Goal: Transaction & Acquisition: Download file/media

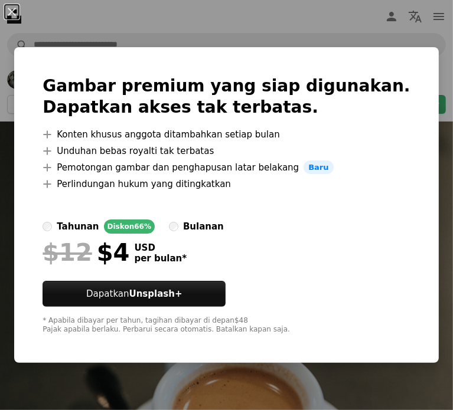
click at [38, 188] on div "An X shape Gambar premium yang siap digunakan. Dapatkan akses tak terbatas. A p…" at bounding box center [226, 205] width 453 height 410
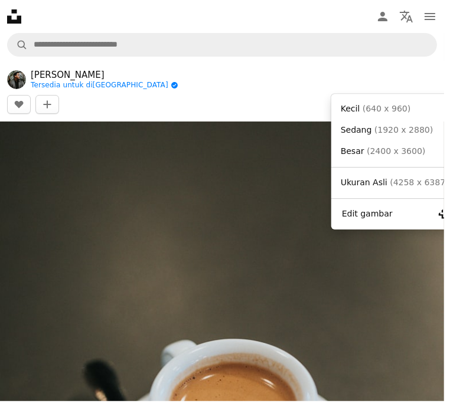
scroll to position [0, 5]
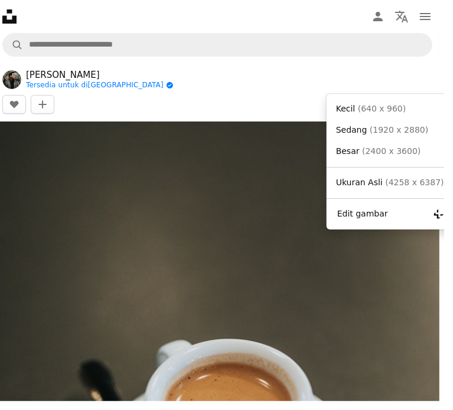
click at [424, 97] on icon "Chevron down" at bounding box center [422, 104] width 19 height 14
click at [390, 110] on span "( 640 x 960 )" at bounding box center [382, 108] width 48 height 9
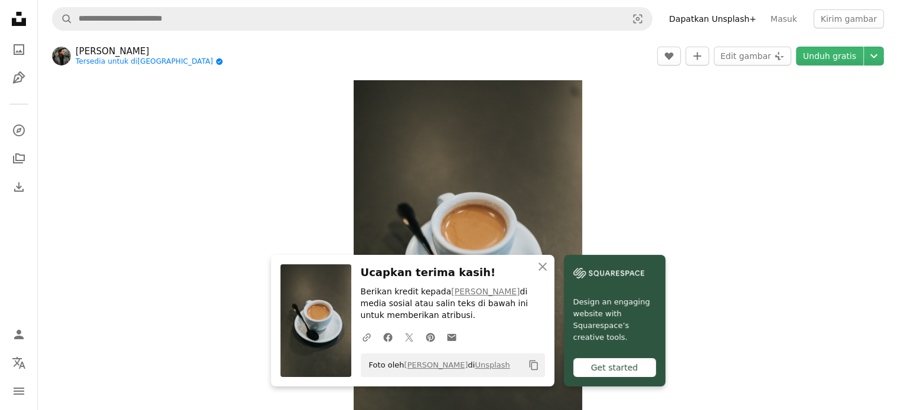
scroll to position [30, 0]
click at [452, 265] on icon "button" at bounding box center [543, 267] width 8 height 8
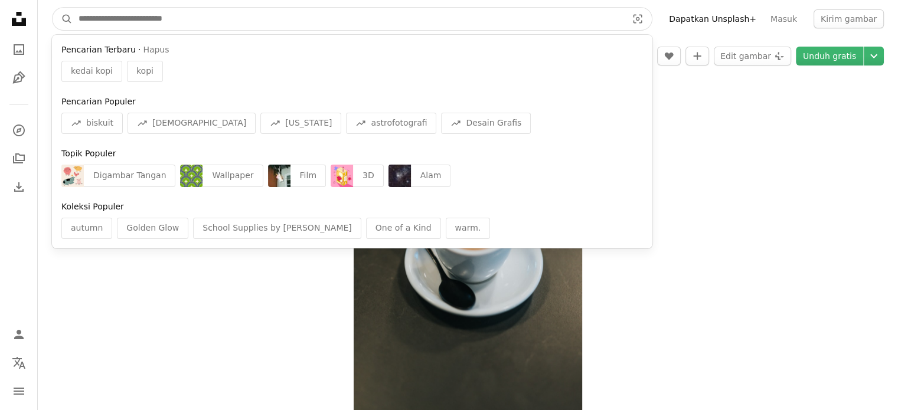
click at [357, 22] on input "Temuka visual di seluruh situs" at bounding box center [348, 19] width 551 height 22
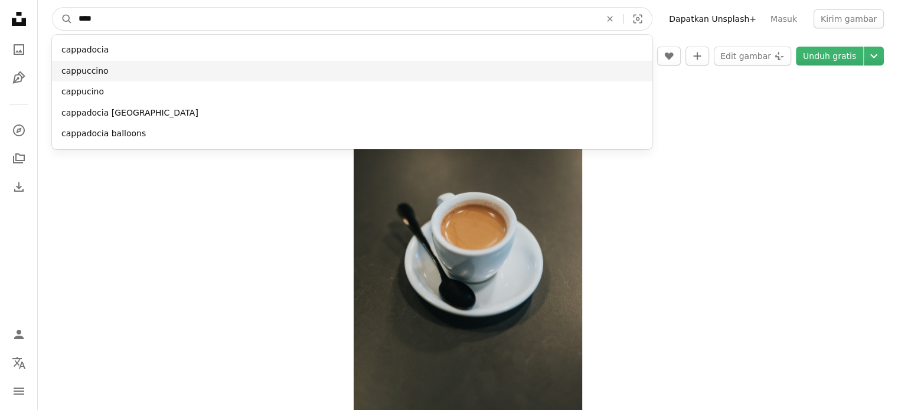
type input "****"
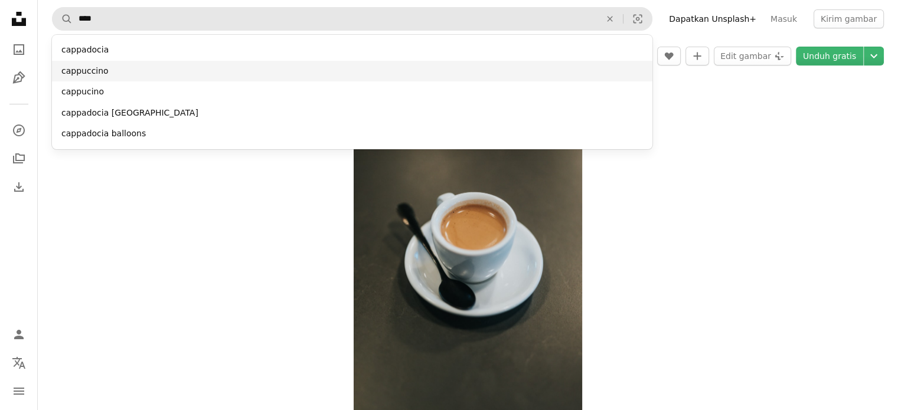
click at [236, 79] on div "cappuccino" at bounding box center [352, 71] width 601 height 21
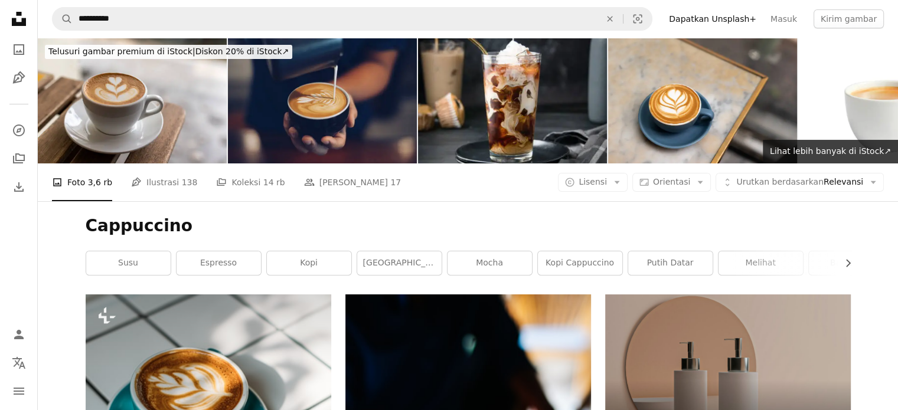
scroll to position [1792, 0]
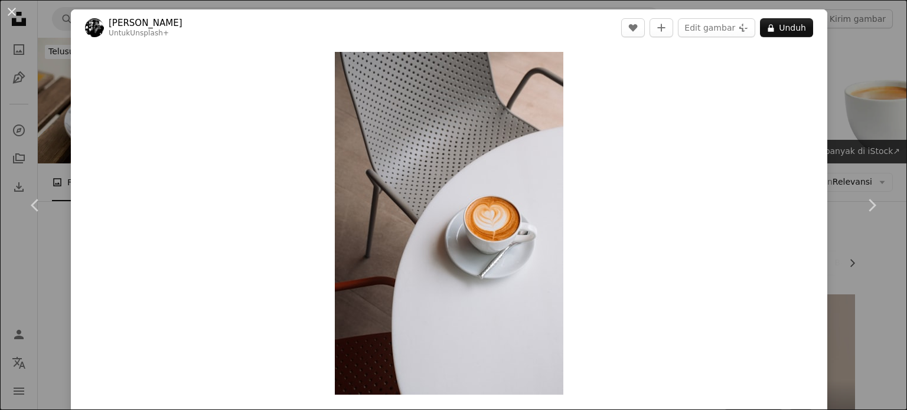
click at [54, 144] on div "An X shape Chevron left Chevron right [PERSON_NAME] Untuk Unsplash+ A heart A p…" at bounding box center [453, 205] width 907 height 410
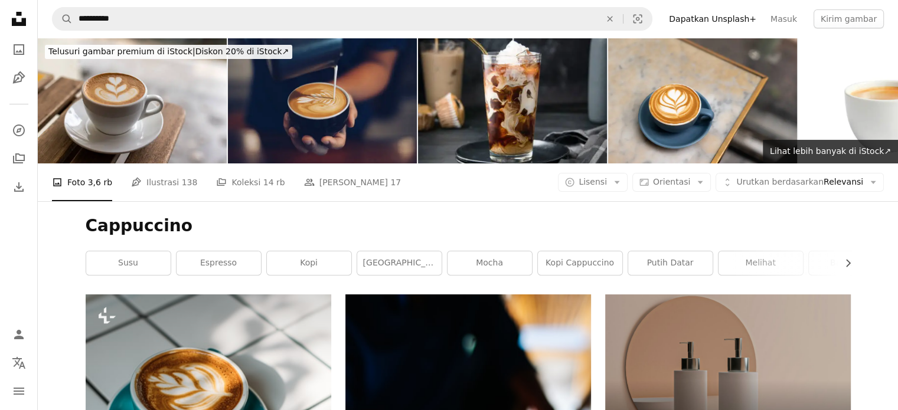
scroll to position [318, 0]
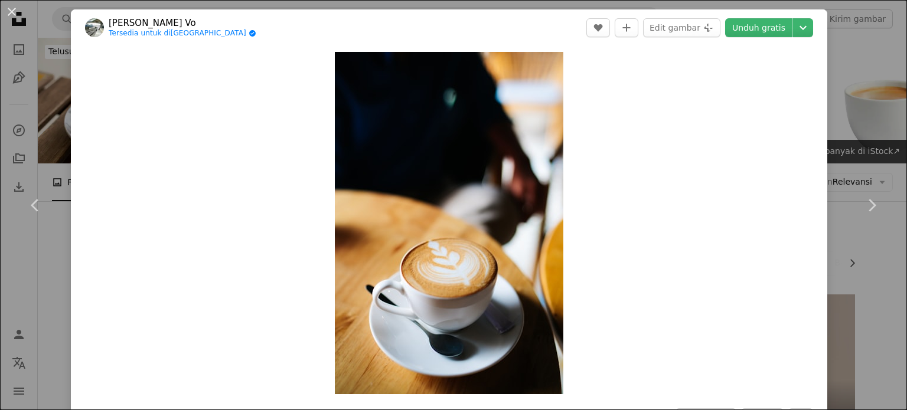
click at [452, 37] on header "[PERSON_NAME] Vo Tersedia untuk disewa A checkmark inside of a circle A heart A…" at bounding box center [449, 27] width 756 height 37
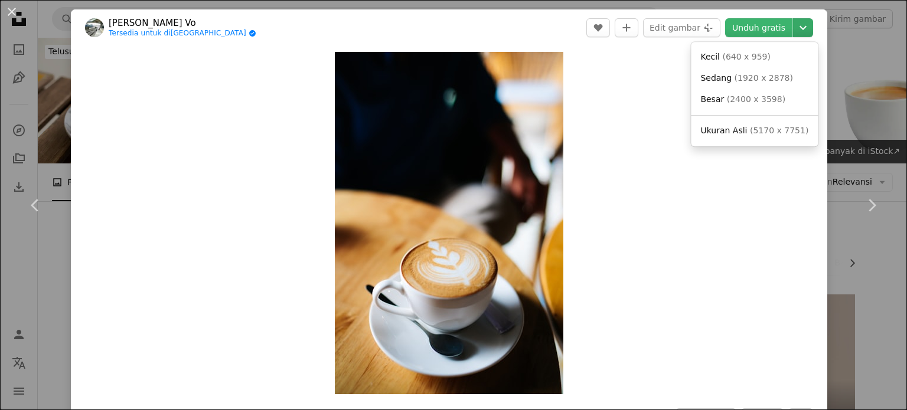
click at [452, 28] on icon "Pilih ukuran unduhan" at bounding box center [803, 28] width 7 height 4
click at [452, 54] on span "( 640 x 959 )" at bounding box center [746, 56] width 48 height 9
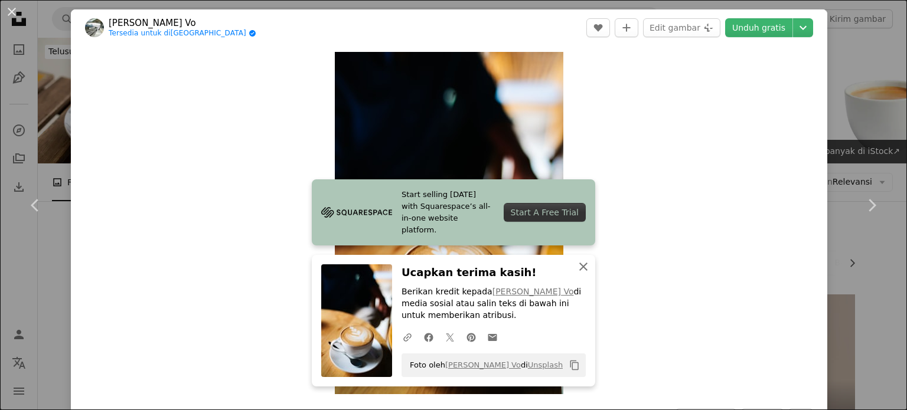
drag, startPoint x: 581, startPoint y: 263, endPoint x: 582, endPoint y: 253, distance: 9.5
click at [452, 263] on icon "An X shape" at bounding box center [583, 267] width 14 height 14
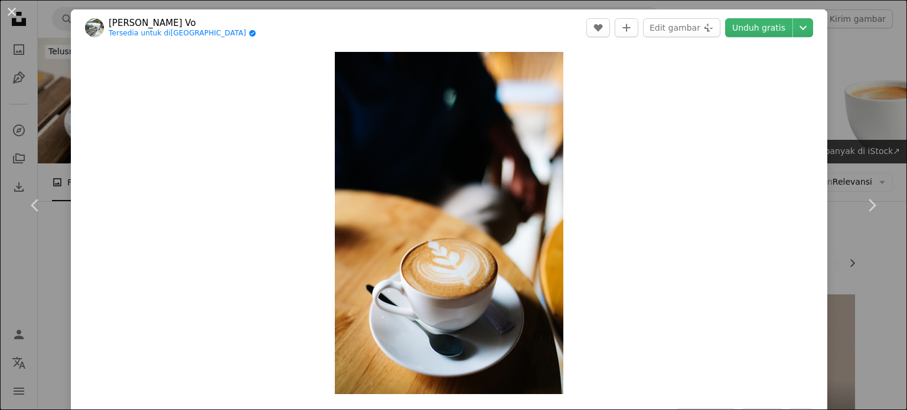
click at [50, 133] on div "An X shape Chevron left Chevron right [PERSON_NAME] Vo Tersedia untuk disewa A …" at bounding box center [453, 205] width 907 height 410
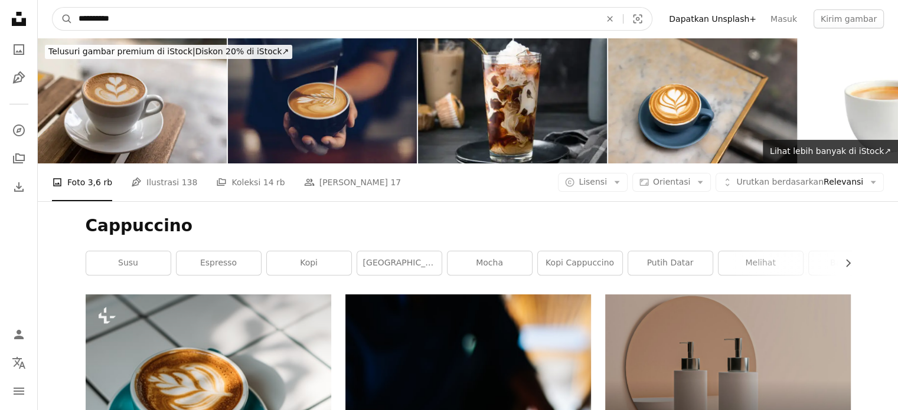
click at [138, 21] on input "**********" at bounding box center [335, 19] width 524 height 22
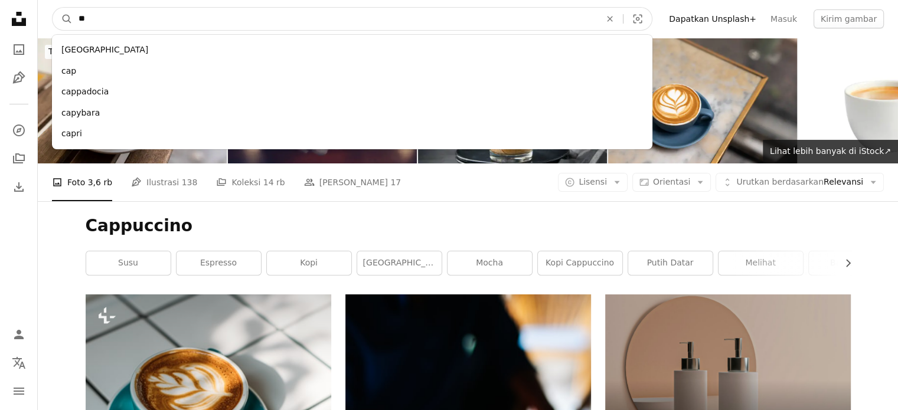
type input "*"
type input "*****"
click at [53, 8] on button "A magnifying glass" at bounding box center [63, 19] width 20 height 22
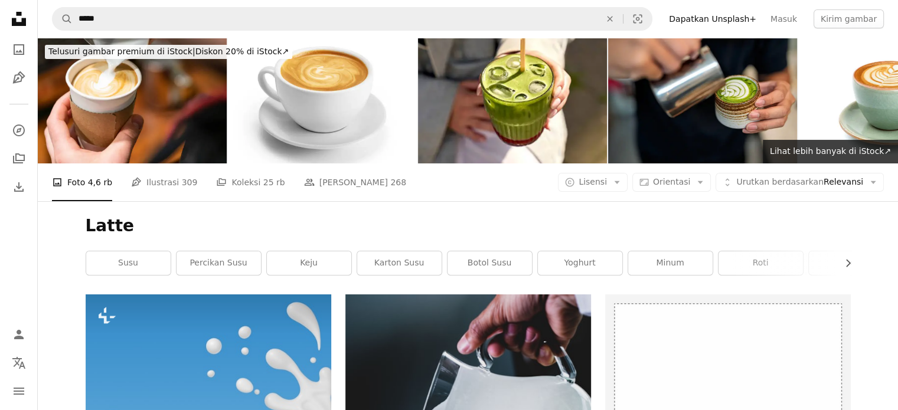
scroll to position [354, 0]
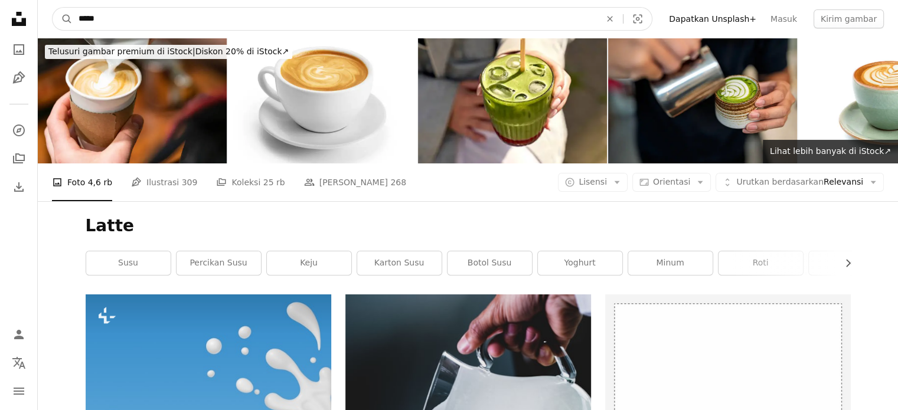
click at [283, 23] on input "*****" at bounding box center [335, 19] width 524 height 22
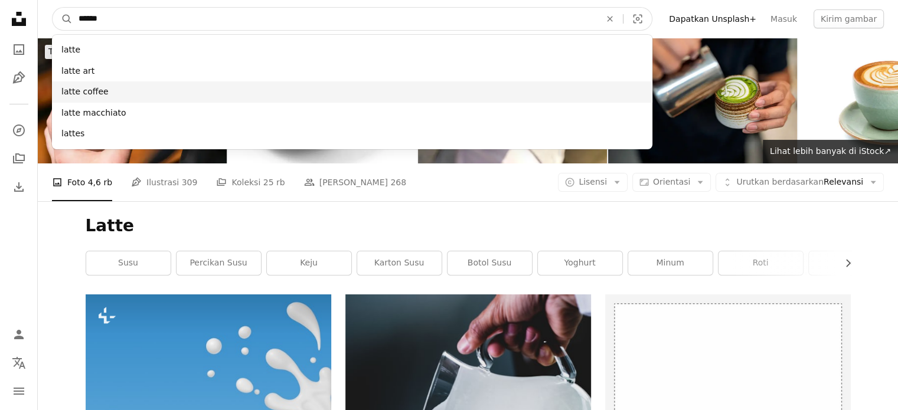
type input "*****"
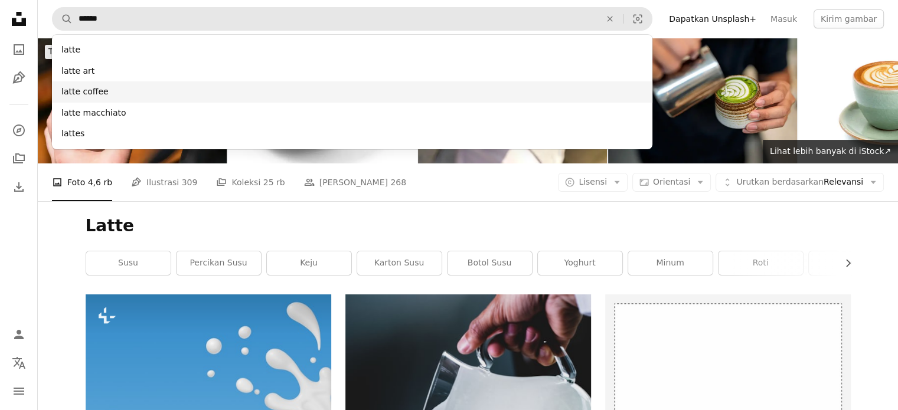
click at [170, 86] on div "latte coffee" at bounding box center [352, 91] width 601 height 21
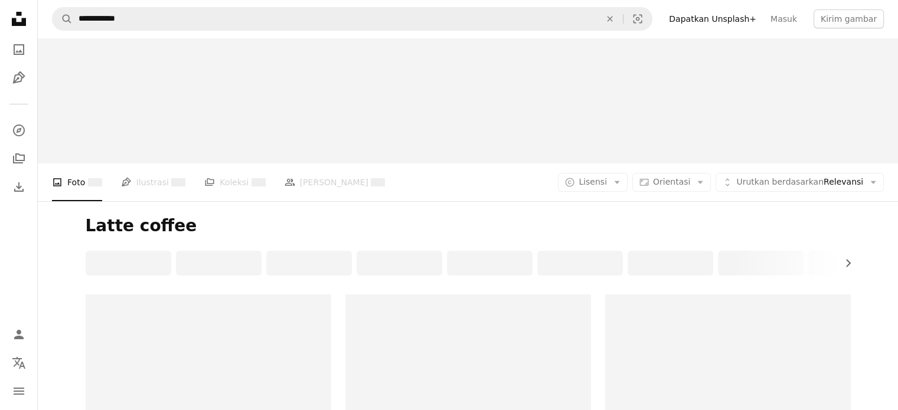
click at [170, 86] on div at bounding box center [132, 101] width 189 height 126
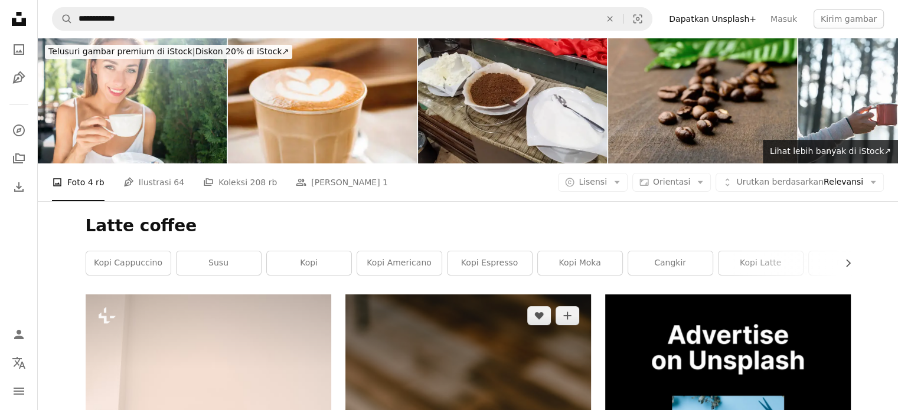
scroll to position [88, 0]
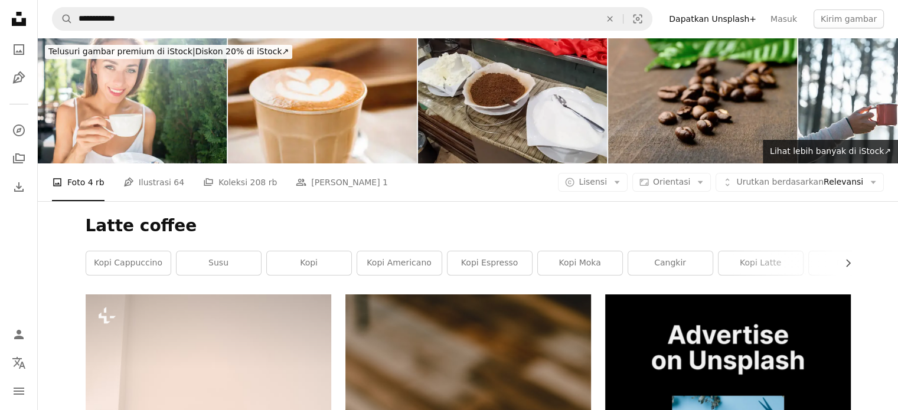
click at [452, 295] on img at bounding box center [728, 418] width 246 height 246
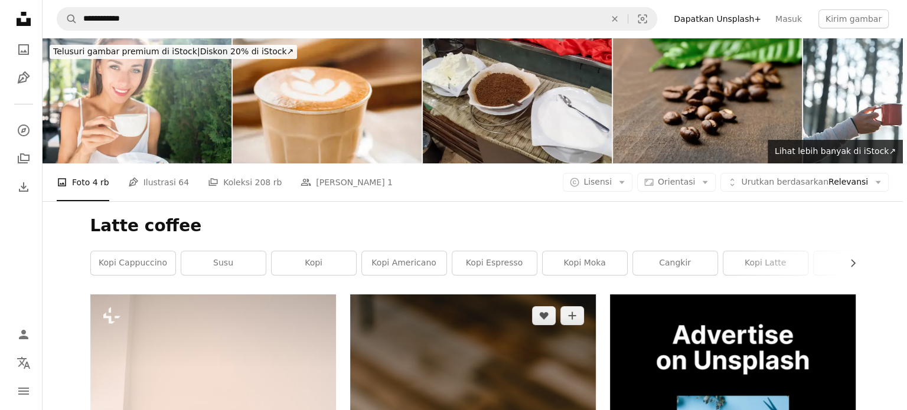
scroll to position [867, 0]
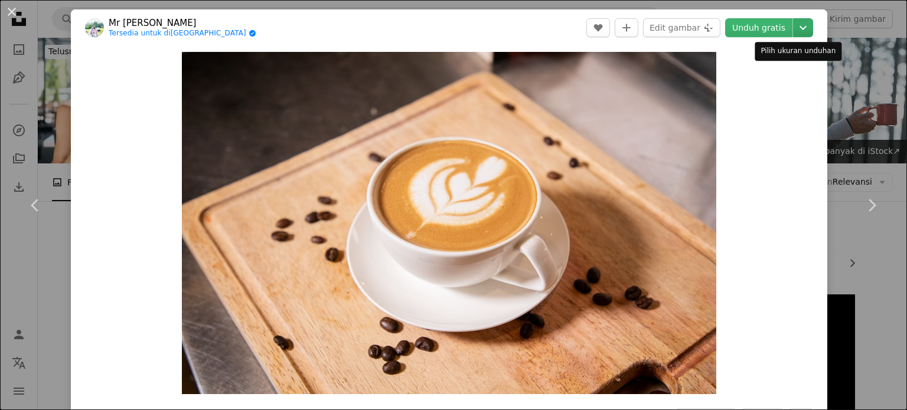
click at [452, 27] on icon "Pilih ukuran unduhan" at bounding box center [803, 28] width 7 height 4
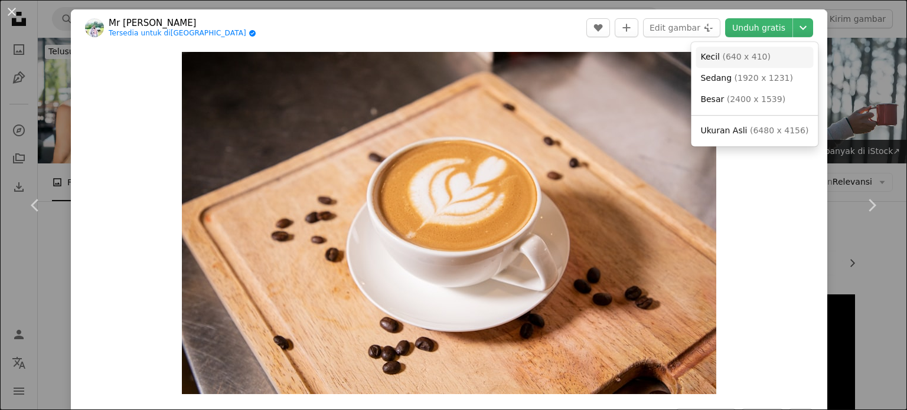
click at [452, 61] on span "( 640 x 410 )" at bounding box center [746, 56] width 48 height 9
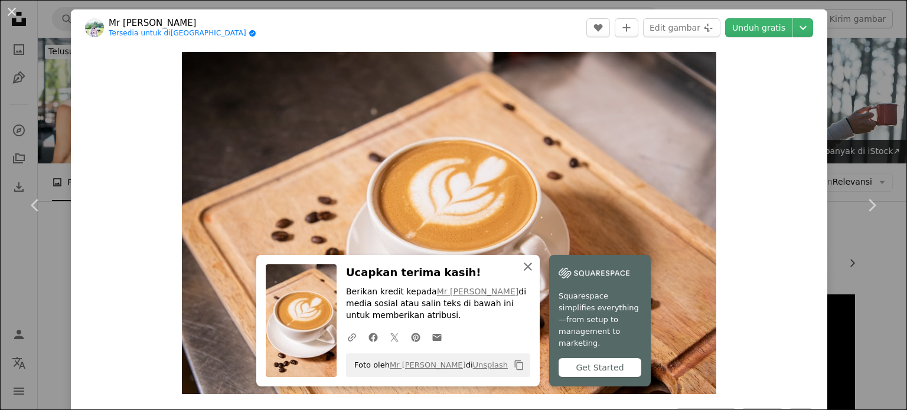
click at [452, 269] on icon "An X shape" at bounding box center [528, 267] width 14 height 14
